Goal: Information Seeking & Learning: Learn about a topic

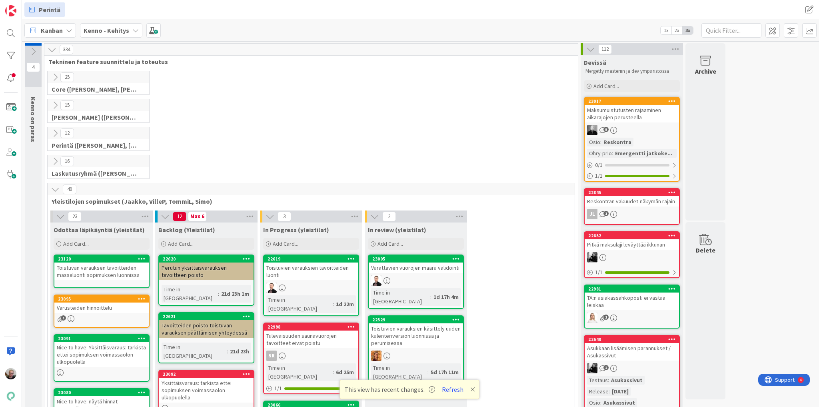
click at [216, 266] on div "Perutun yksittäisvarauksen tavoitteen poisto" at bounding box center [206, 271] width 94 height 18
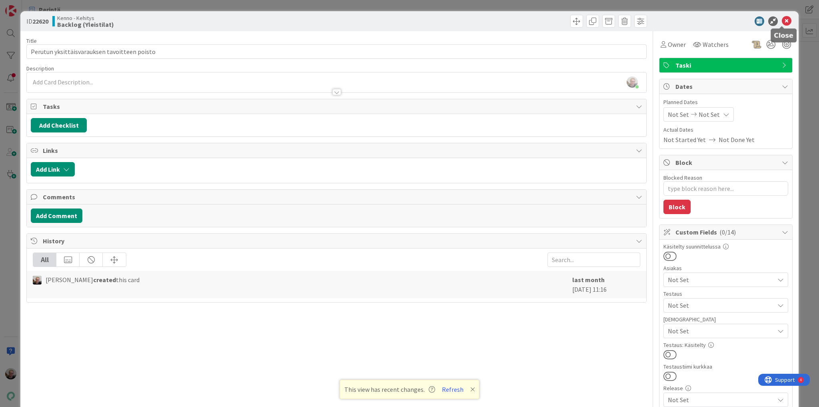
click at [782, 18] on icon at bounding box center [787, 21] width 10 height 10
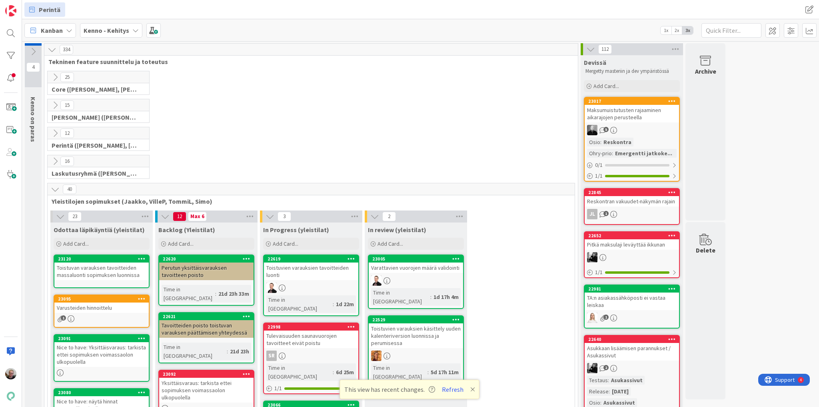
click at [304, 337] on div "Tulevaisuuden saunavuorojen tavoitteet eivät poistu" at bounding box center [311, 339] width 94 height 18
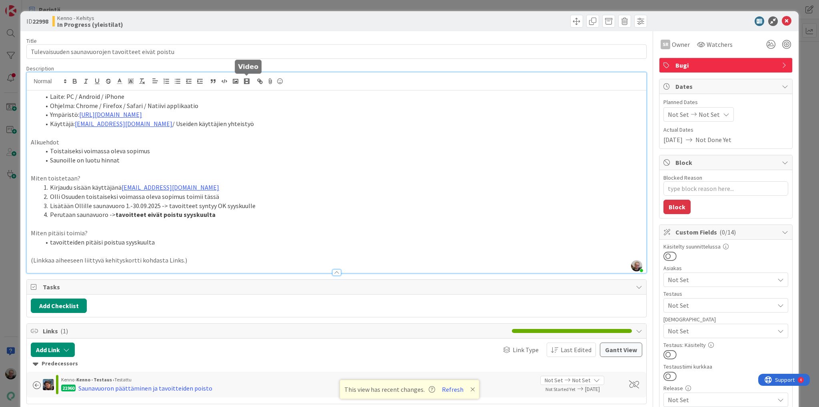
click at [246, 82] on div "[PERSON_NAME] just joined Laite: PC / Android / iPhone Ohjelma: Chrome / Firefo…" at bounding box center [337, 172] width 620 height 200
click at [331, 222] on p at bounding box center [337, 223] width 612 height 9
type textarea "x"
click at [155, 156] on li "Saunoille on luotu hinnat" at bounding box center [341, 160] width 602 height 9
click at [782, 21] on icon at bounding box center [787, 21] width 10 height 10
